Goal: Transaction & Acquisition: Download file/media

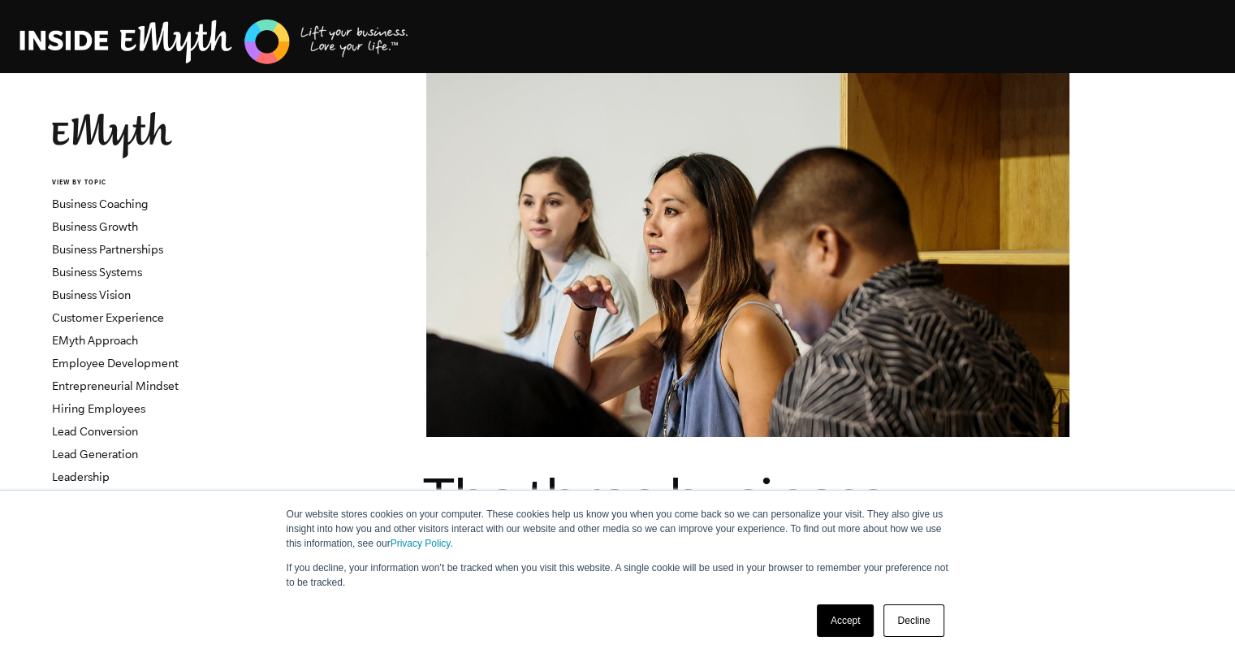
click at [902, 621] on link "Decline" at bounding box center [913, 620] width 60 height 32
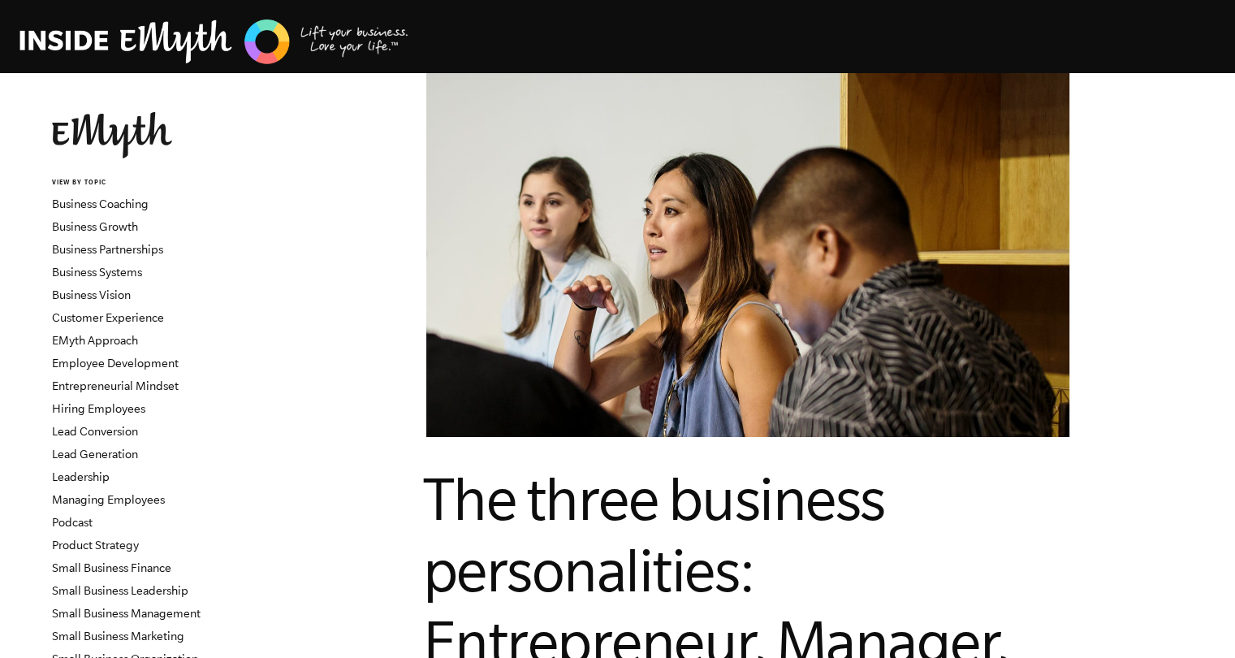
click at [554, 546] on span "The three business personalities: Entrepreneur, Manager, Technician" at bounding box center [716, 605] width 586 height 281
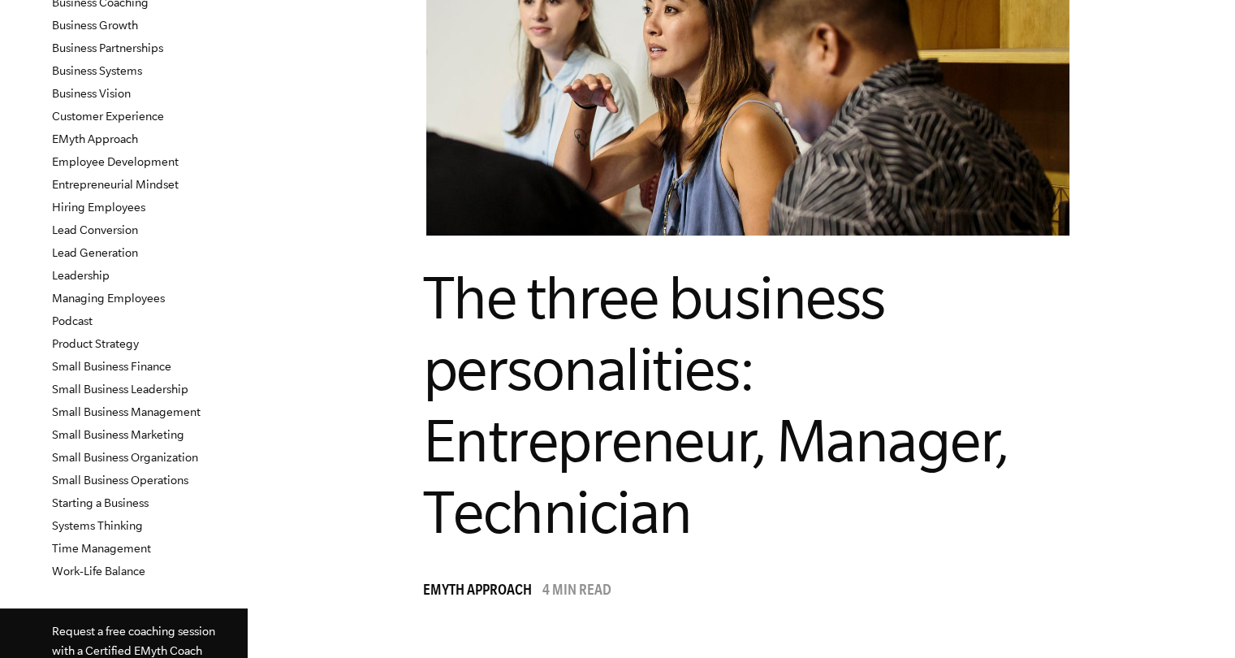
click at [671, 427] on span "The three business personalities: Entrepreneur, Manager, Technician" at bounding box center [716, 404] width 586 height 281
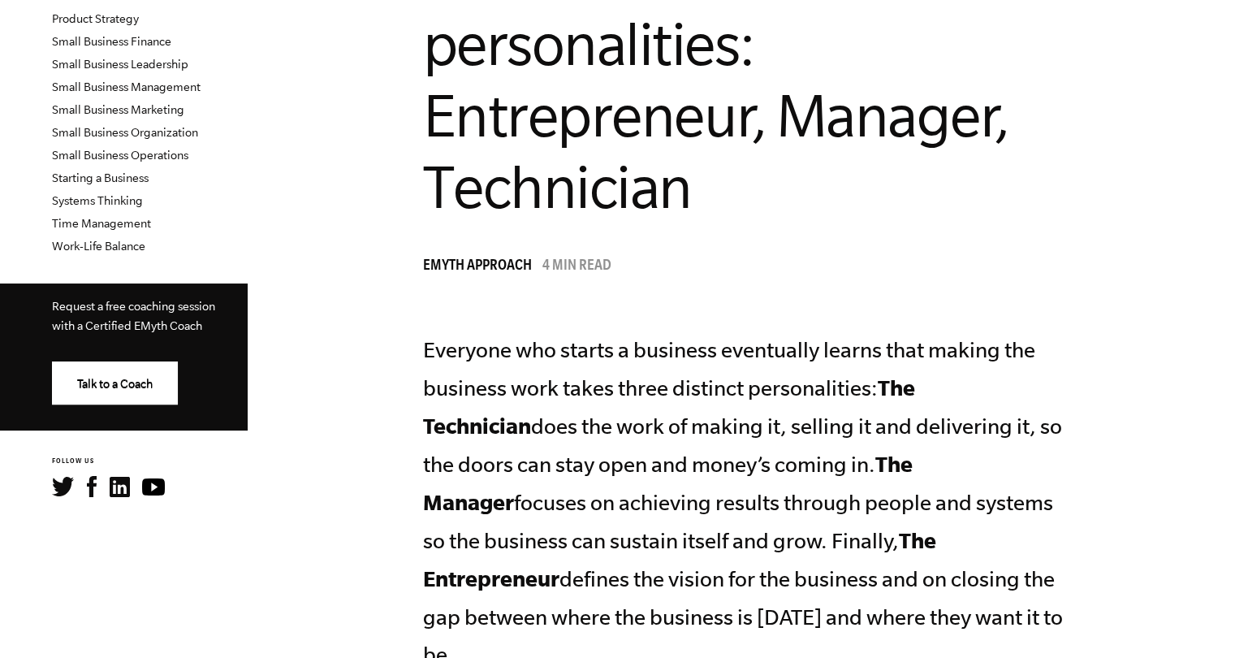
scroll to position [526, 0]
click at [735, 193] on h1 "The three business personalities: Entrepreneur, Manager, Technician" at bounding box center [747, 80] width 649 height 286
click at [728, 230] on header "The three business personalities: Entrepreneur, Manager, Technician EMyth Appro…" at bounding box center [747, 108] width 649 height 343
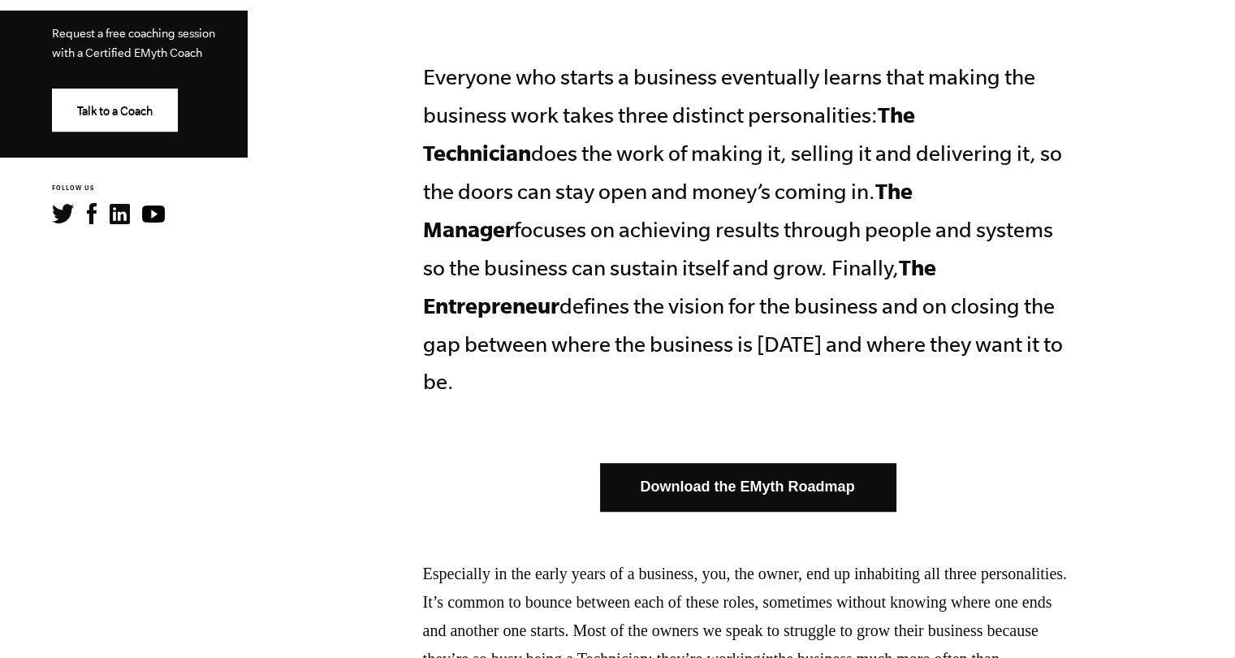
scroll to position [778, 0]
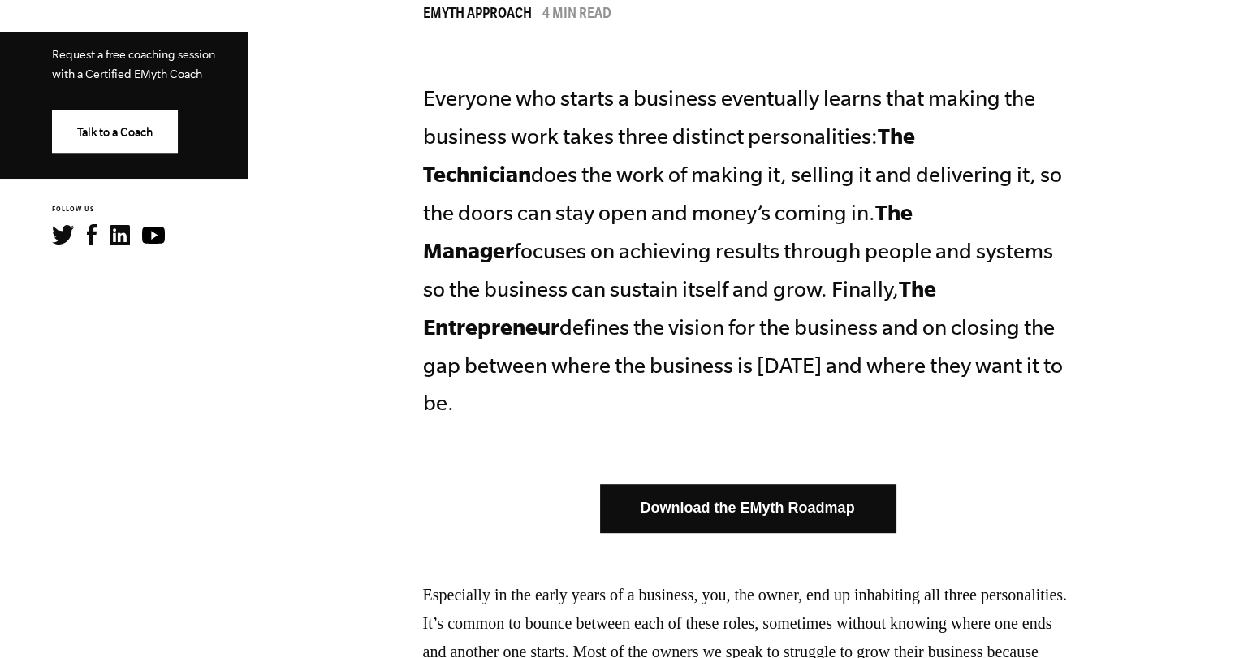
click at [724, 484] on link "Download the EMyth Roadmap" at bounding box center [747, 508] width 295 height 48
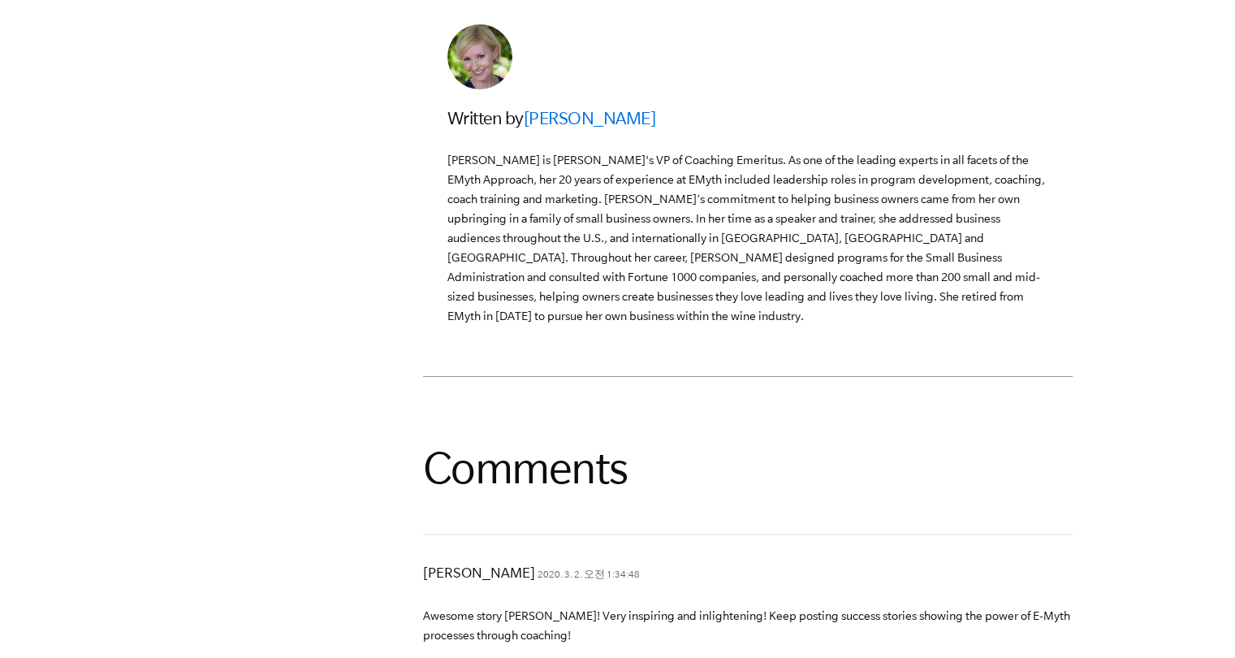
scroll to position [4871, 0]
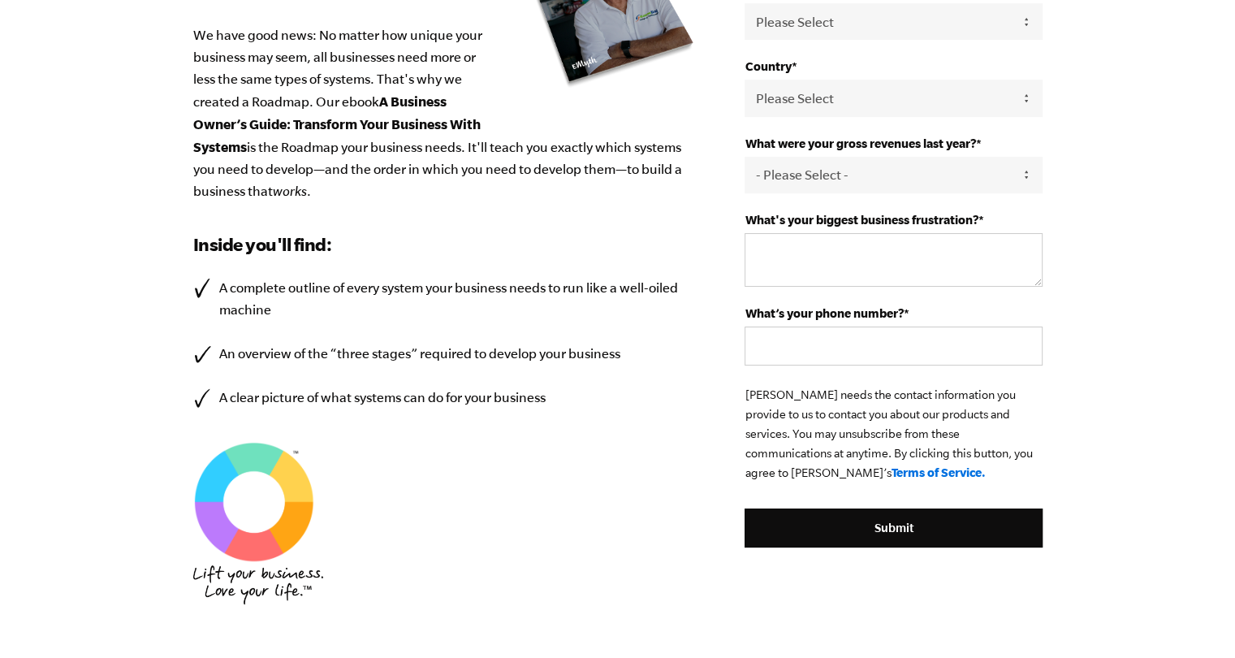
scroll to position [640, 0]
